Goal: Information Seeking & Learning: Find specific fact

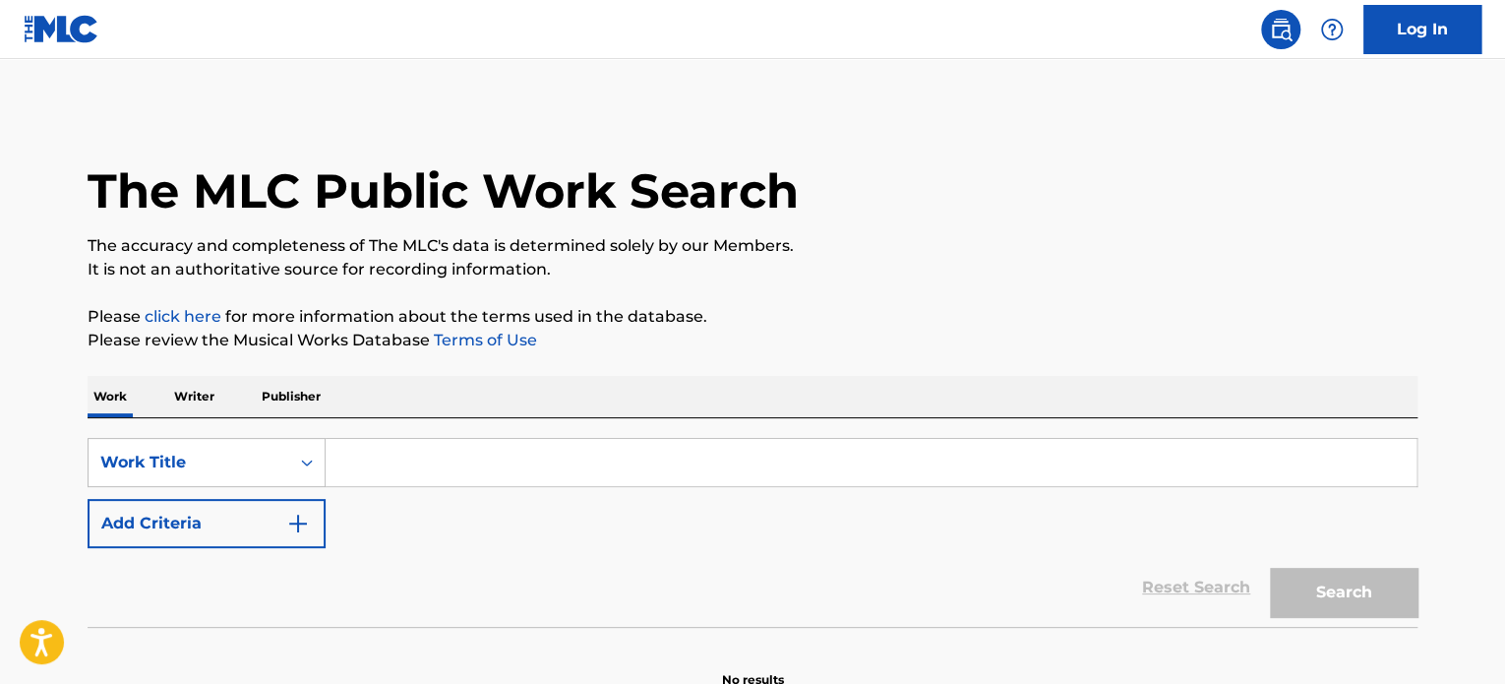
click at [551, 465] on input "Search Form" at bounding box center [871, 462] width 1091 height 47
paste input "T9142691643"
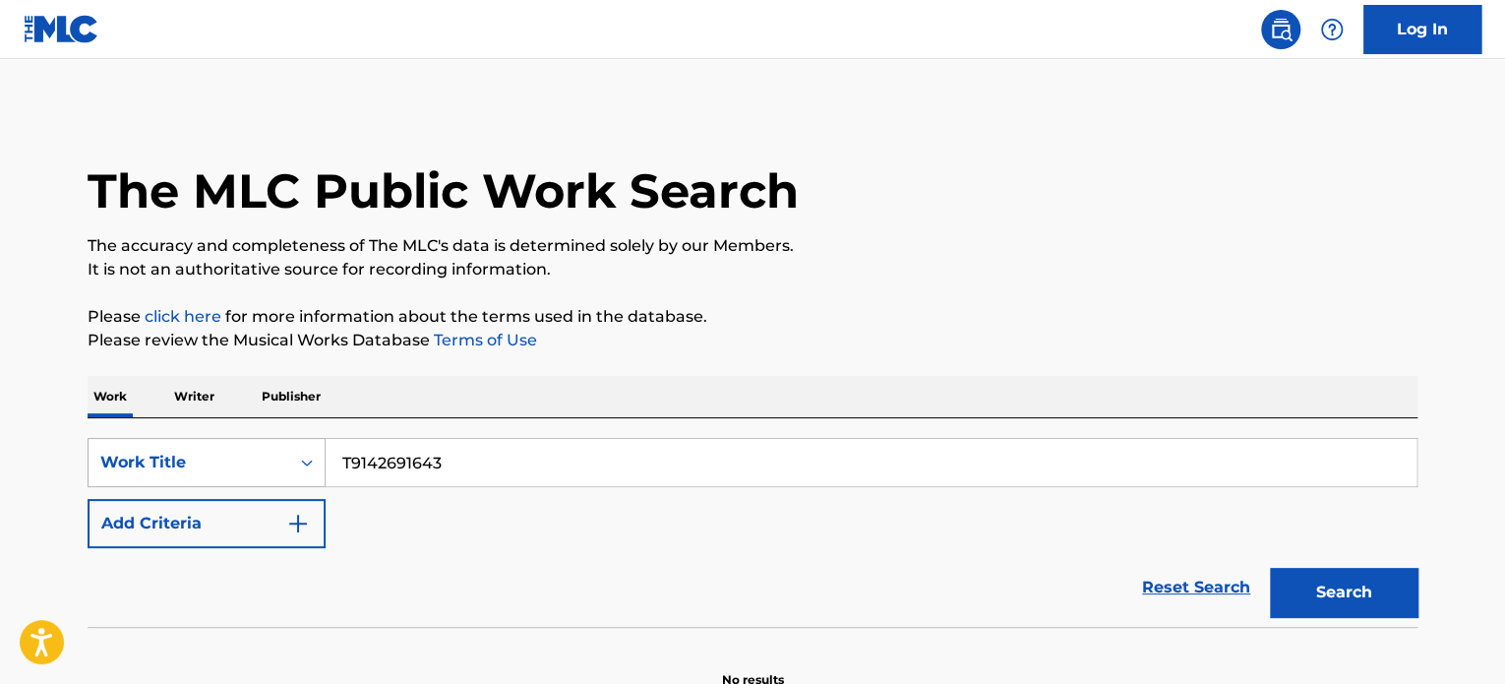
type input "T9142691643"
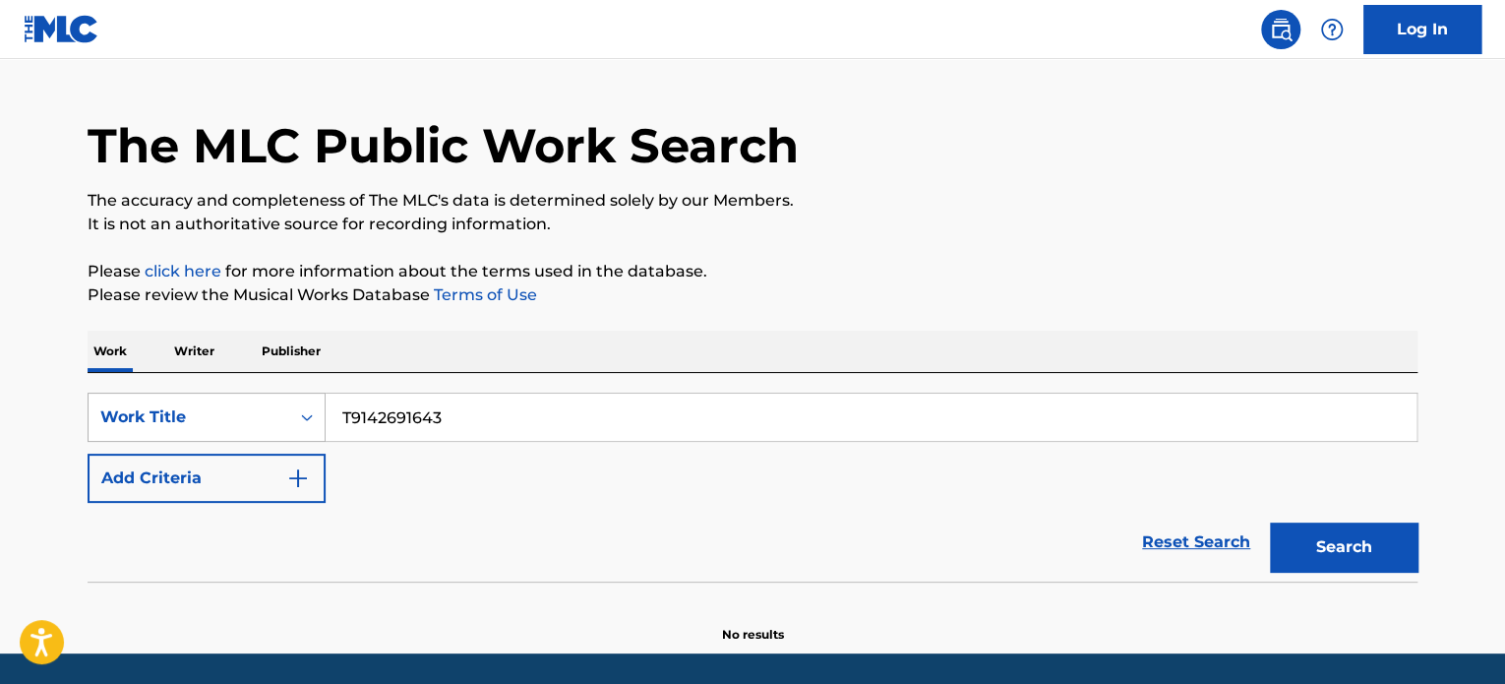
click at [319, 442] on div "Work Title" at bounding box center [207, 417] width 238 height 49
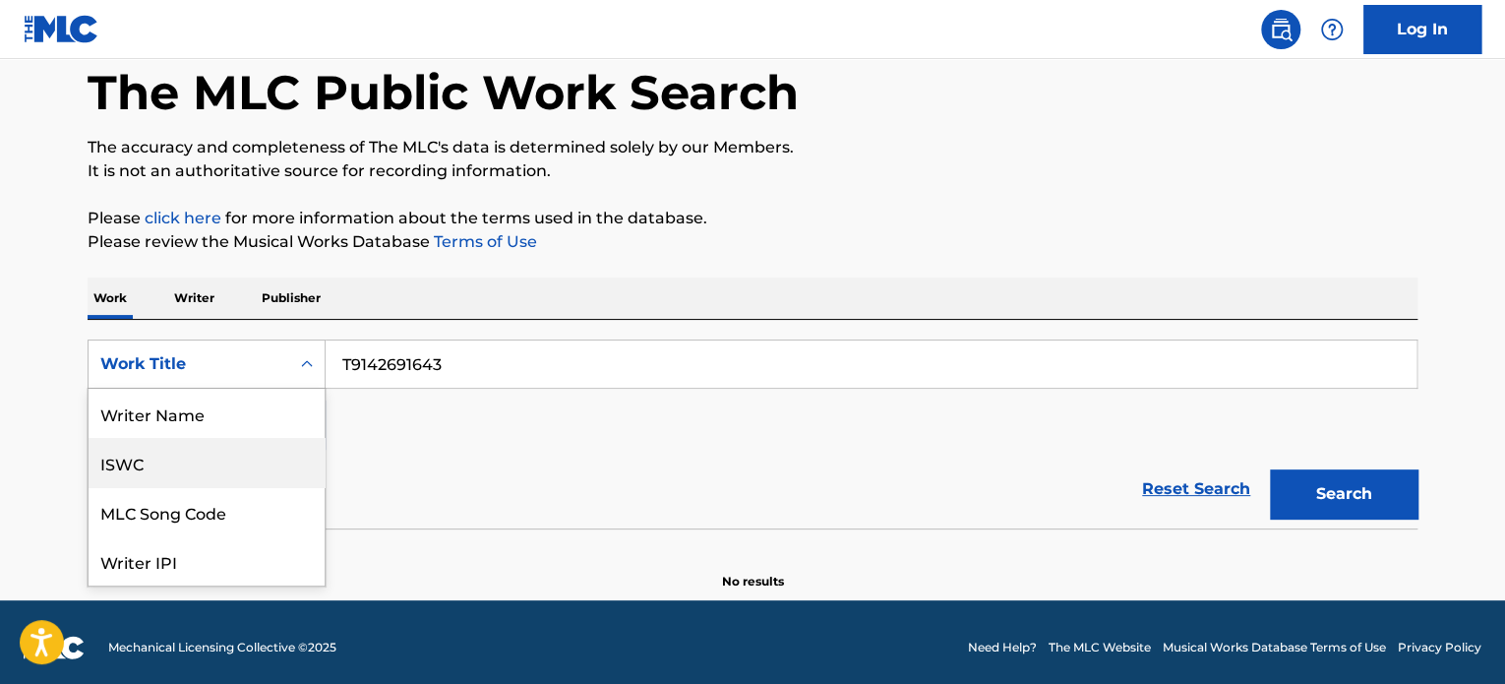
click at [189, 452] on div "ISWC" at bounding box center [207, 462] width 236 height 49
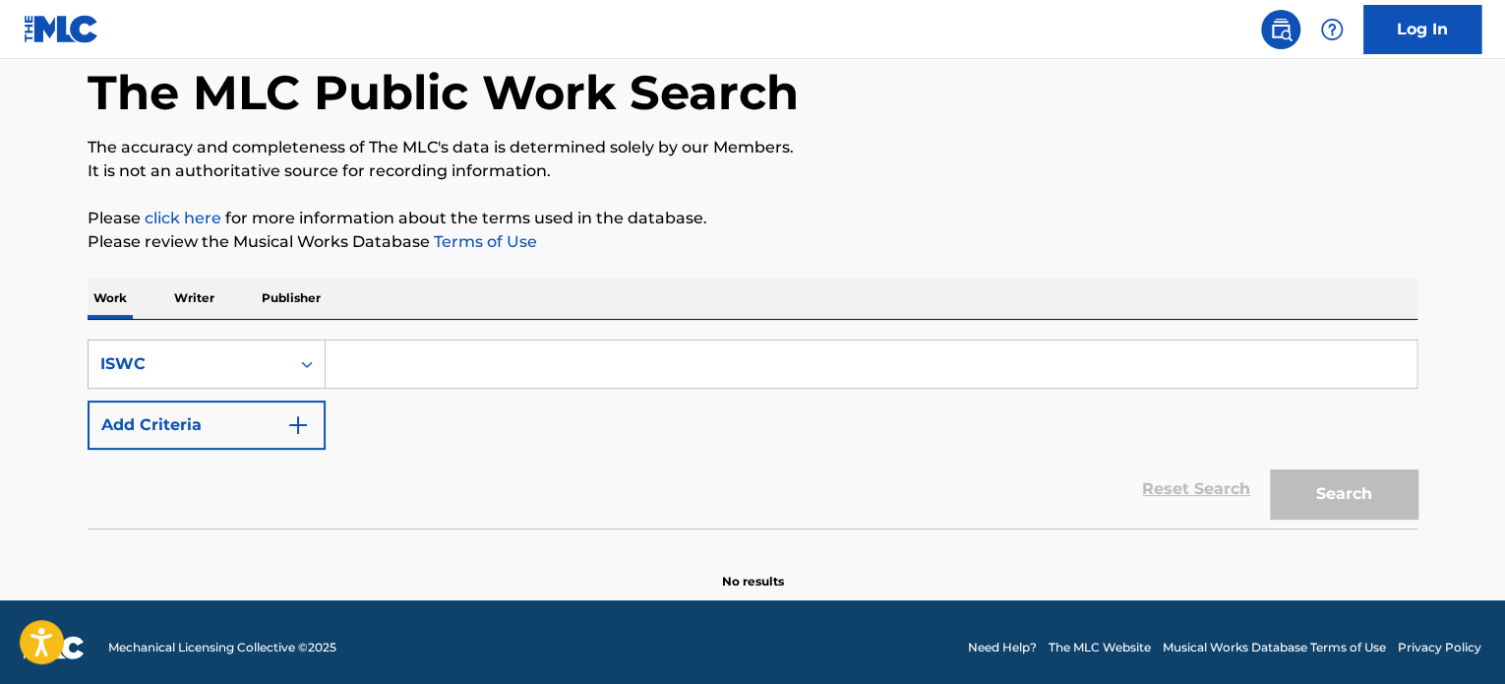
paste input "T9142691643"
type input "T9142691643"
click at [1394, 490] on button "Search" at bounding box center [1344, 493] width 148 height 49
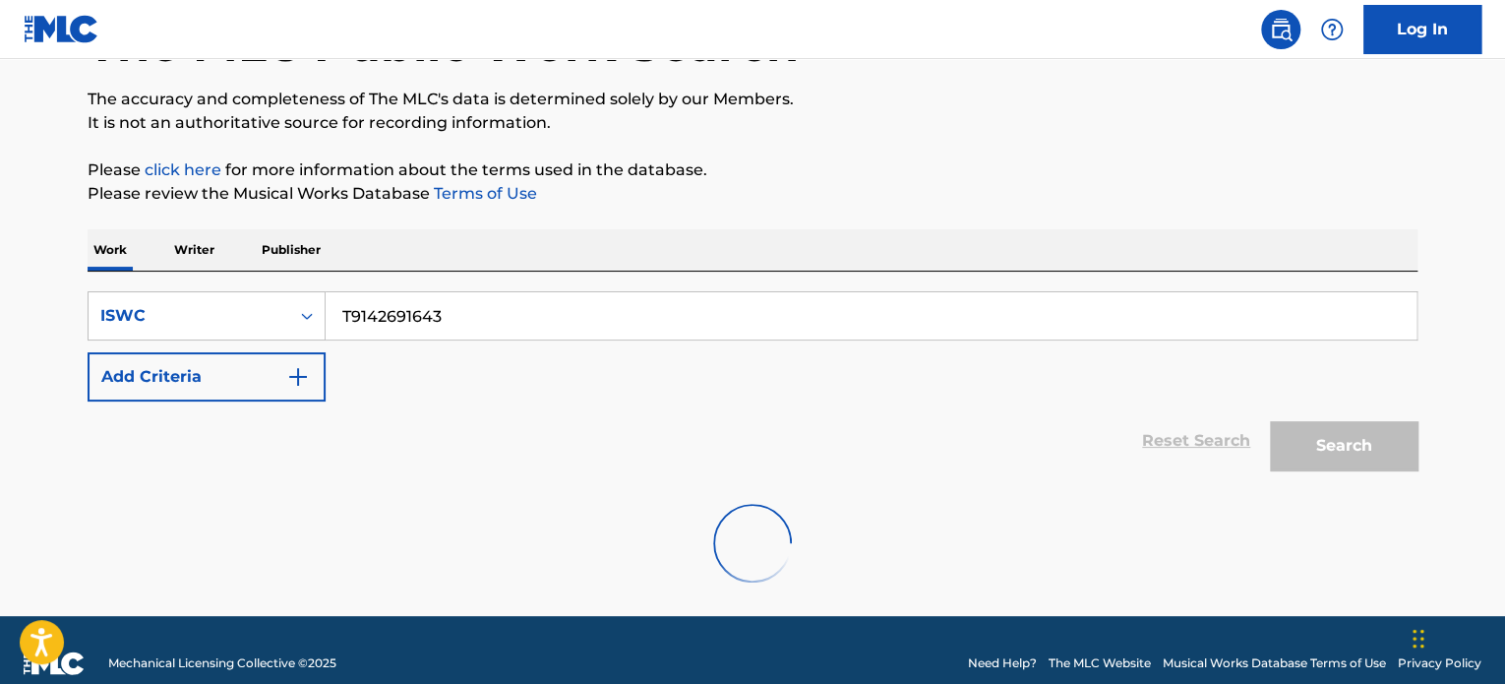
scroll to position [173, 0]
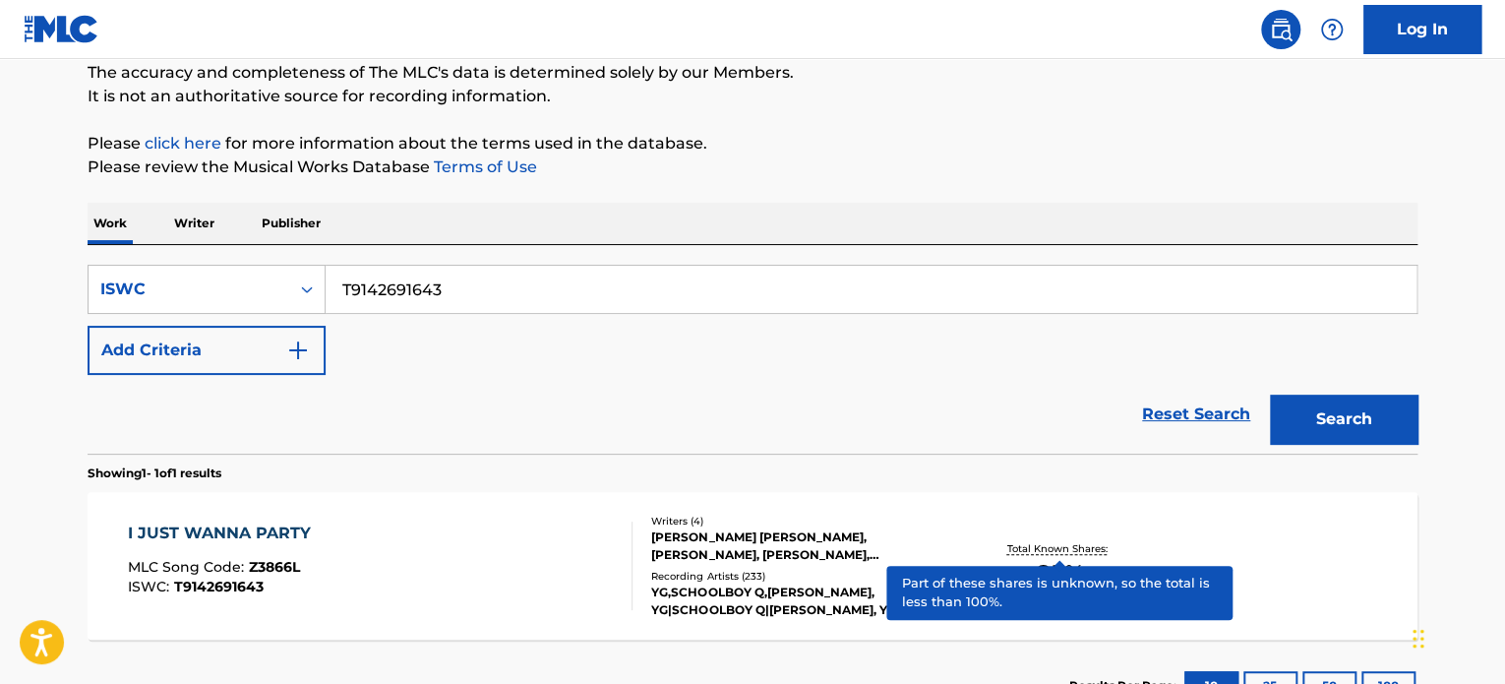
click at [1111, 554] on p "Total Known Shares:" at bounding box center [1059, 548] width 105 height 15
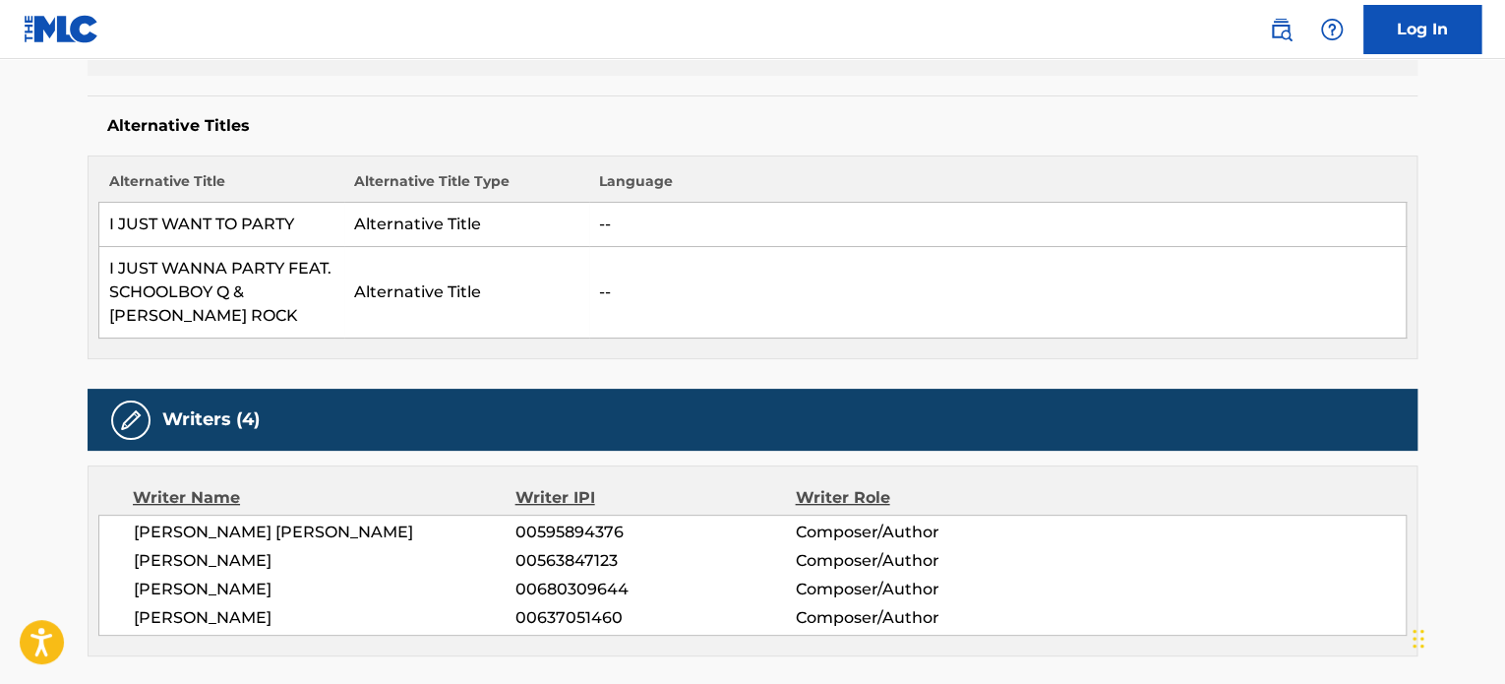
scroll to position [492, 0]
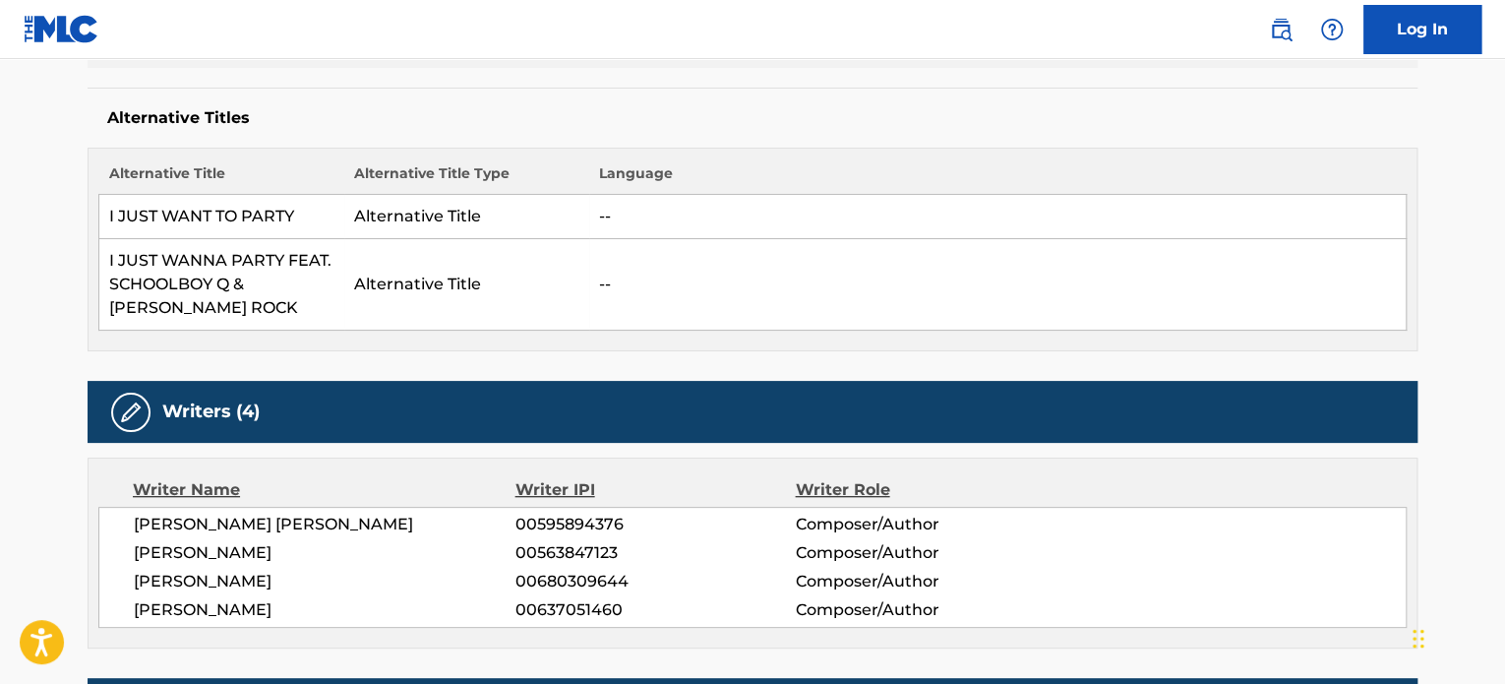
drag, startPoint x: 862, startPoint y: 153, endPoint x: 645, endPoint y: 32, distance: 247.5
click at [862, 151] on div "Alternative Title Alternative Title Type Language I JUST WANT TO PARTY Alternat…" at bounding box center [753, 250] width 1330 height 204
